Goal: Task Accomplishment & Management: Manage account settings

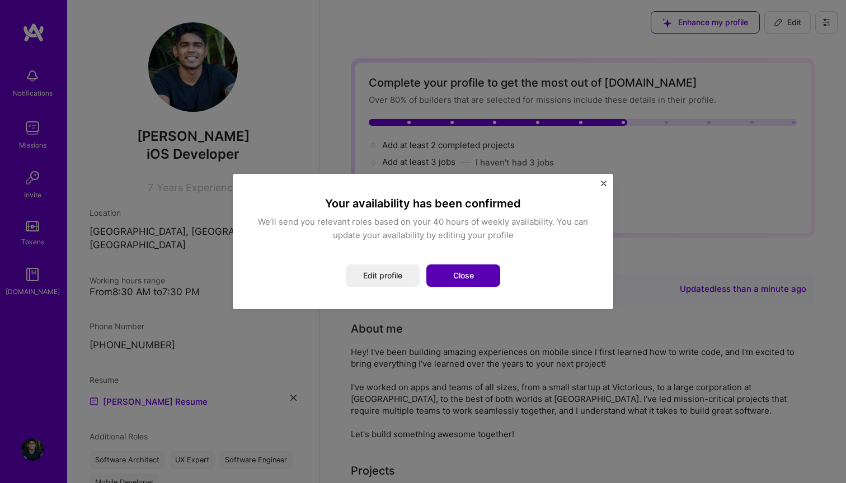
click at [460, 281] on button "Close" at bounding box center [463, 276] width 74 height 22
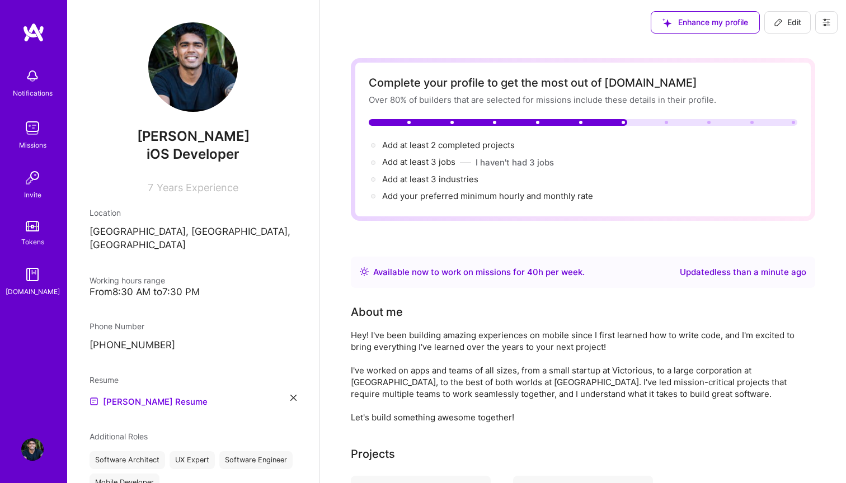
click at [43, 137] on img at bounding box center [32, 128] width 22 height 22
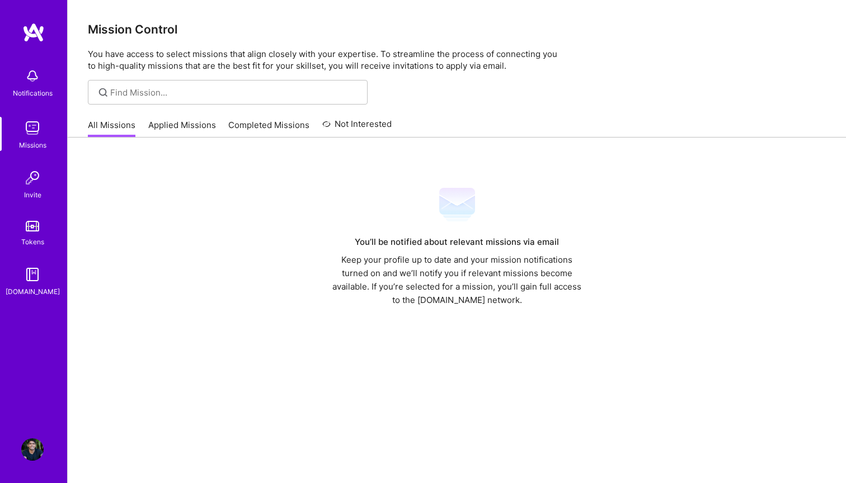
click at [376, 123] on link "Not Interested" at bounding box center [357, 127] width 70 height 20
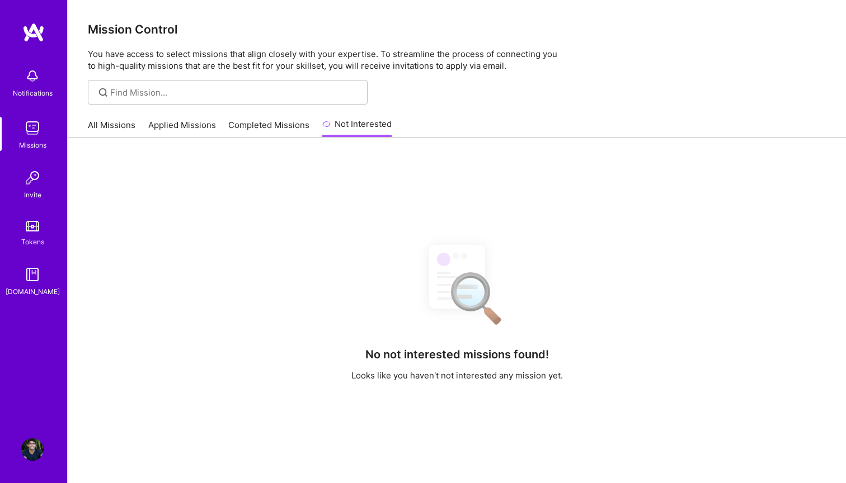
click at [268, 134] on link "Completed Missions" at bounding box center [268, 128] width 81 height 18
click at [192, 133] on link "Applied Missions" at bounding box center [182, 128] width 68 height 18
